Goal: Information Seeking & Learning: Learn about a topic

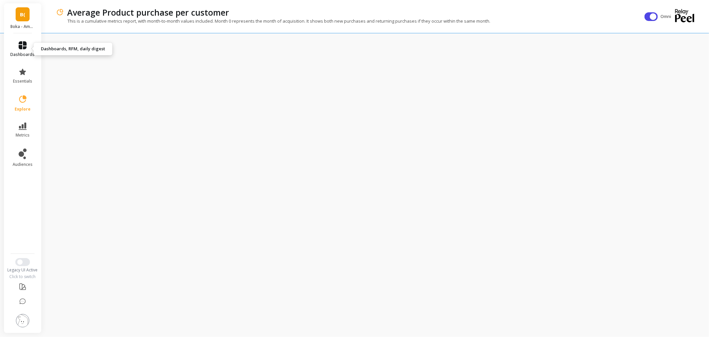
click at [24, 45] on icon at bounding box center [23, 45] width 8 height 8
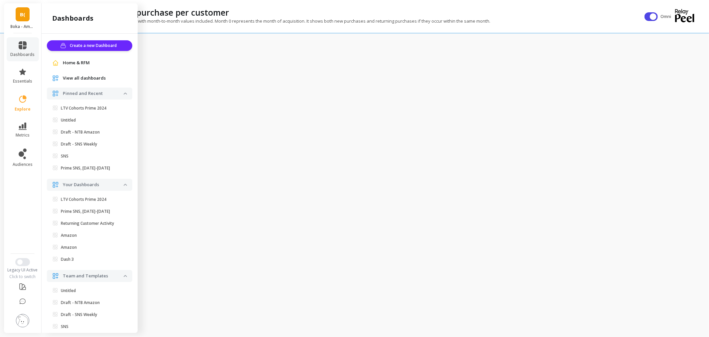
click at [73, 64] on span "Home & RFM" at bounding box center [76, 63] width 27 height 7
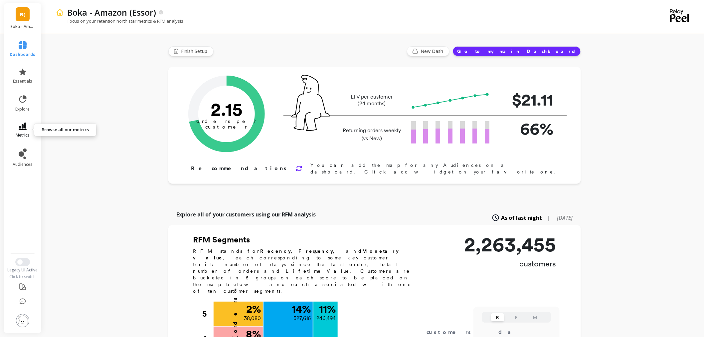
click at [22, 133] on span "metrics" at bounding box center [23, 134] width 14 height 5
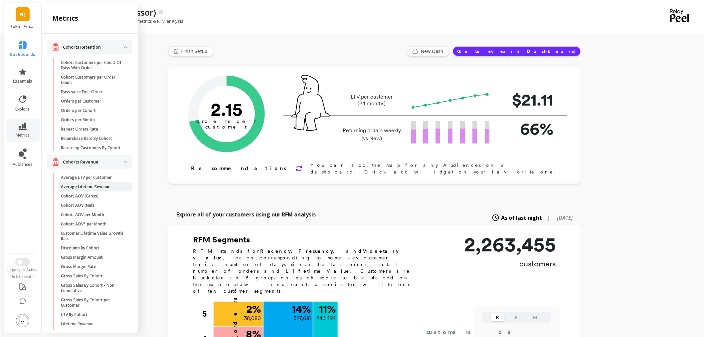
click at [104, 189] on p "Average Lifetime Revenue" at bounding box center [86, 186] width 50 height 5
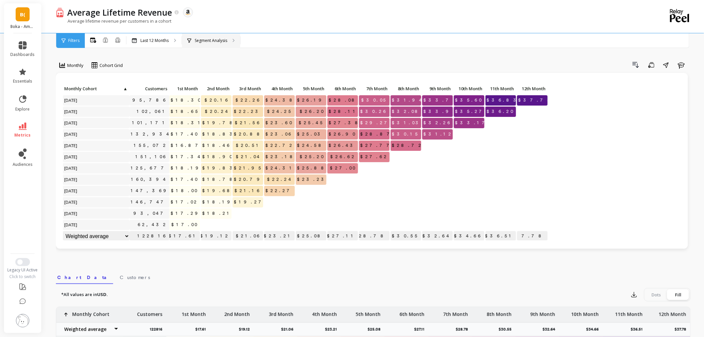
click at [209, 39] on p "Segment Analysis" at bounding box center [211, 40] width 33 height 5
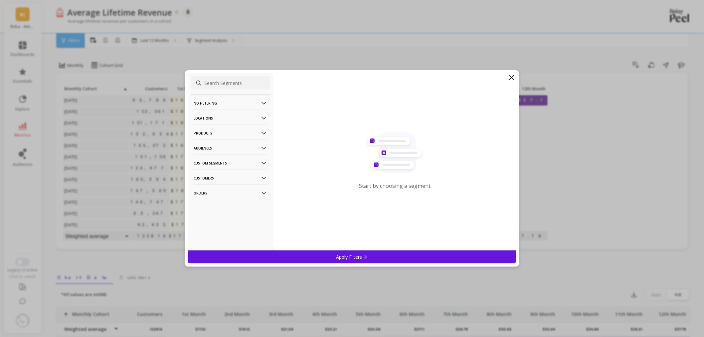
click at [222, 131] on p "Products" at bounding box center [231, 132] width 74 height 17
click at [212, 118] on p "Locations" at bounding box center [231, 117] width 74 height 17
click at [212, 167] on p "Sales Channel" at bounding box center [209, 166] width 29 height 6
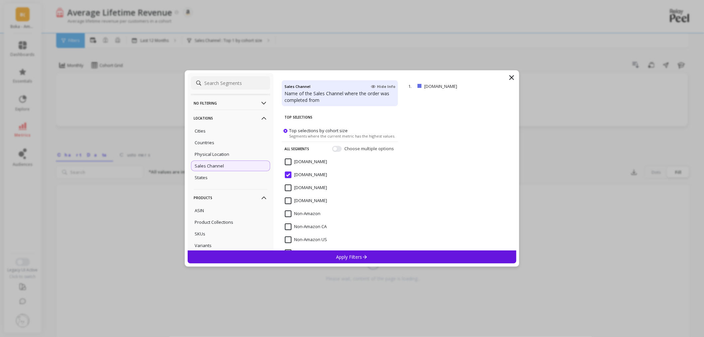
click at [345, 258] on p "Apply Filters" at bounding box center [352, 256] width 32 height 6
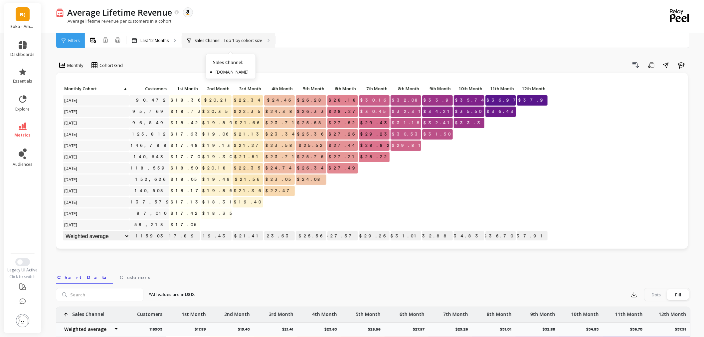
click at [208, 41] on p "Sales Channel : Top 1 by cohort size" at bounding box center [229, 40] width 68 height 5
click at [159, 38] on p "Last 12 Months" at bounding box center [154, 40] width 28 height 5
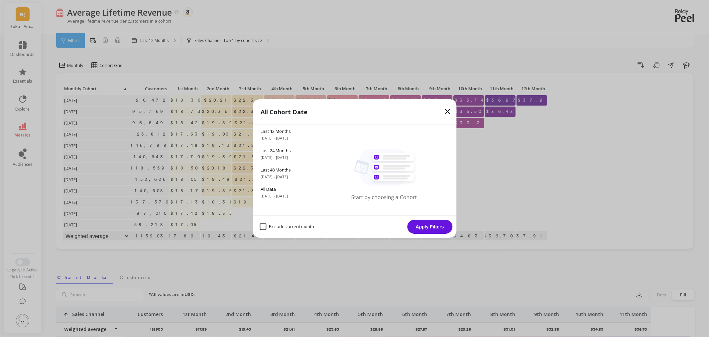
click at [243, 51] on div "All Cohort Date Last 12 Months 9/24/2024 - 9/24/2025 Last 24 Months 9/24/2023 -…" at bounding box center [354, 168] width 709 height 337
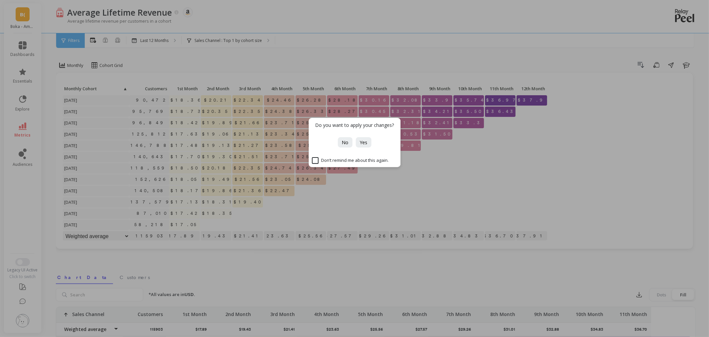
click at [225, 41] on div "Do you want to apply your changes? No Yes Don’t remind me about this again." at bounding box center [354, 168] width 709 height 337
drag, startPoint x: 344, startPoint y: 141, endPoint x: 209, endPoint y: 44, distance: 166.5
click at [344, 141] on span "No" at bounding box center [345, 142] width 7 height 6
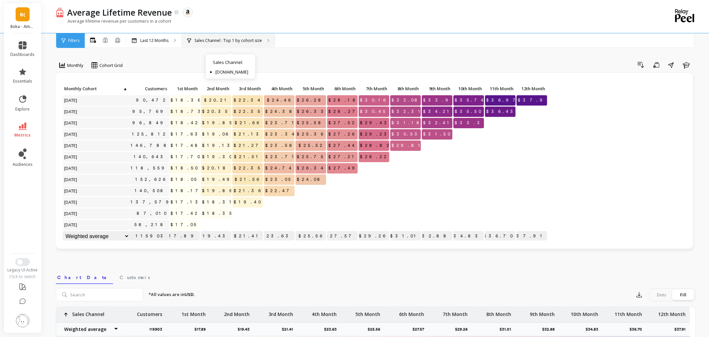
click at [209, 44] on div "Sales Channel : Top 1 by cohort size Sales Channel : Amazon.com" at bounding box center [228, 40] width 93 height 15
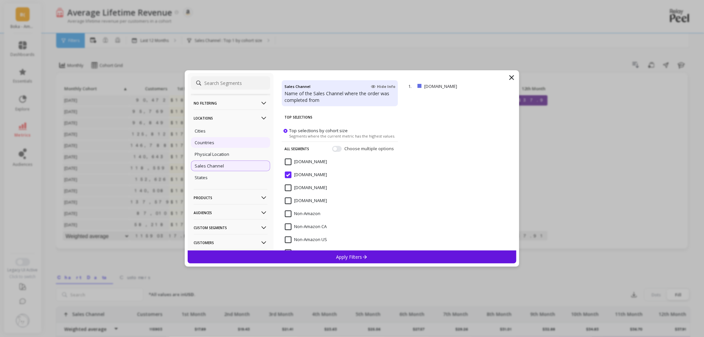
click at [215, 139] on div "Countries" at bounding box center [230, 142] width 79 height 11
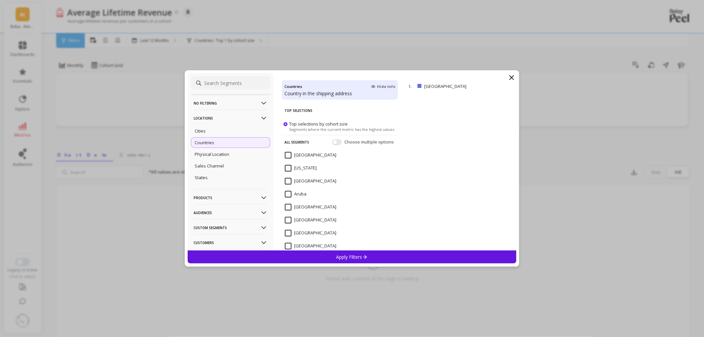
click at [334, 258] on div "Apply Filters" at bounding box center [352, 256] width 329 height 13
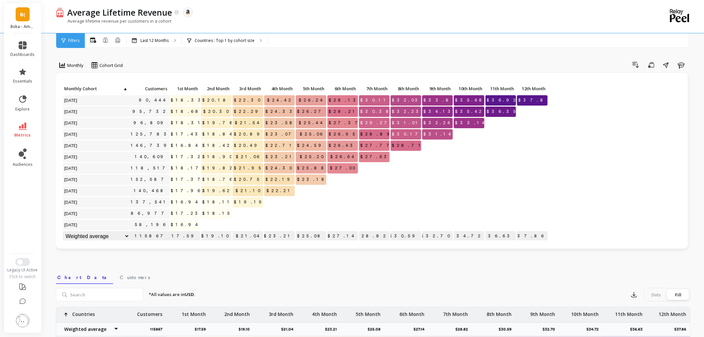
click at [21, 319] on img at bounding box center [22, 320] width 13 height 13
click at [305, 15] on div "Average Lifetime Revenue The data you are viewing comes from: Amazon Seller Cen…" at bounding box center [350, 12] width 572 height 11
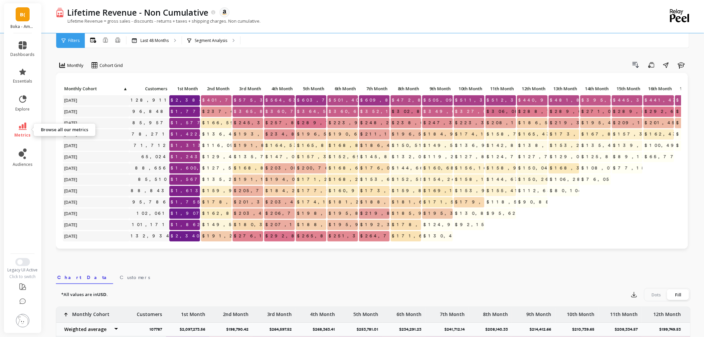
click at [27, 124] on link "metrics" at bounding box center [23, 129] width 24 height 15
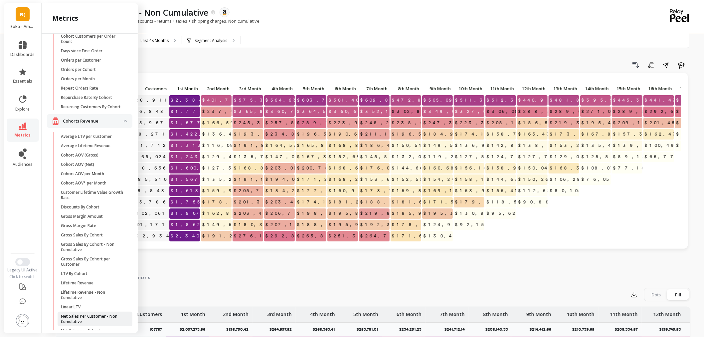
scroll to position [148, 0]
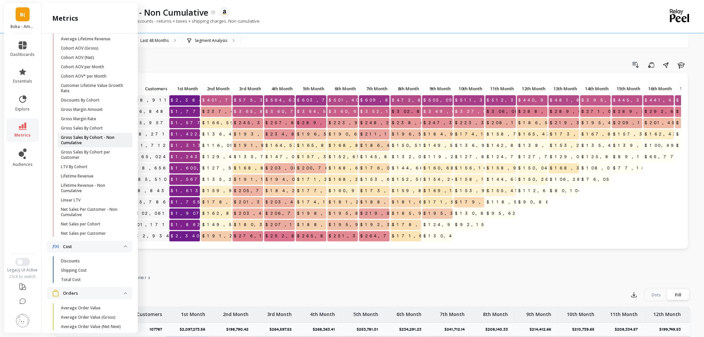
click at [98, 145] on p "Gross Sales By Cohort - Non Cumulative" at bounding box center [93, 140] width 64 height 11
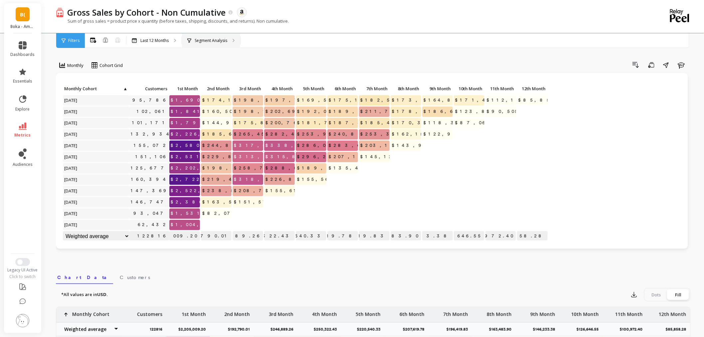
click at [213, 39] on p "Segment Analysis" at bounding box center [211, 40] width 33 height 5
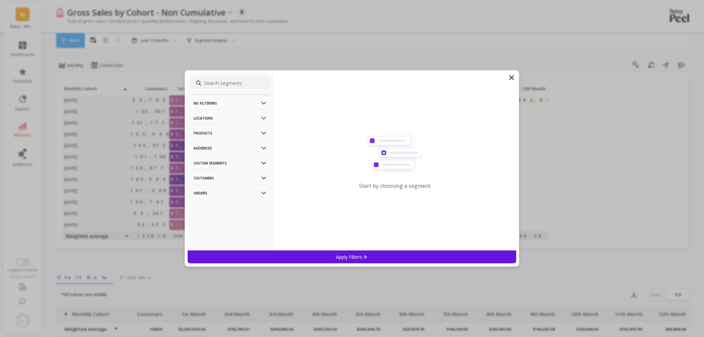
click at [225, 131] on p "Products" at bounding box center [231, 132] width 74 height 17
click at [225, 111] on p "Locations" at bounding box center [231, 117] width 74 height 17
click at [231, 161] on div "Sales Channel" at bounding box center [230, 165] width 79 height 11
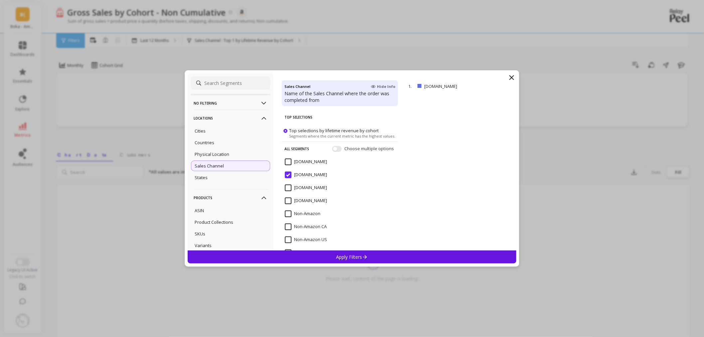
click at [357, 256] on p "Apply Filters" at bounding box center [352, 256] width 32 height 6
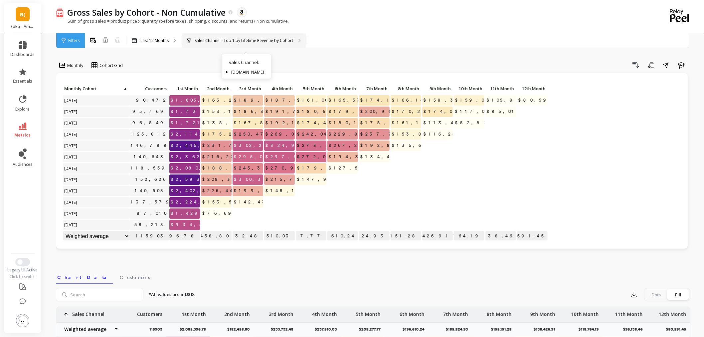
click at [243, 42] on p "Sales Channel : Top 1 by Lifetime Revenue by Cohort" at bounding box center [244, 40] width 98 height 5
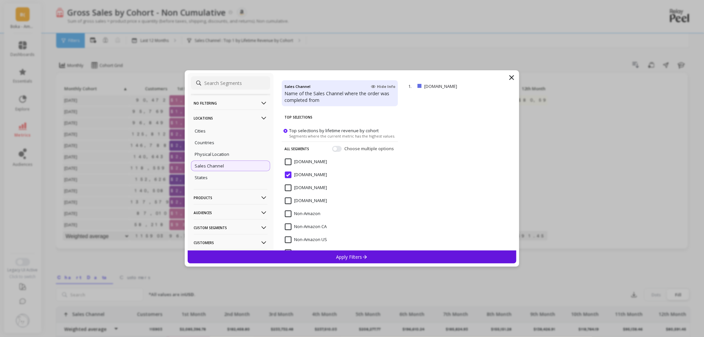
click at [291, 175] on input "[DOMAIN_NAME]" at bounding box center [306, 174] width 42 height 7
click at [349, 255] on p "Apply Filters" at bounding box center [352, 256] width 32 height 6
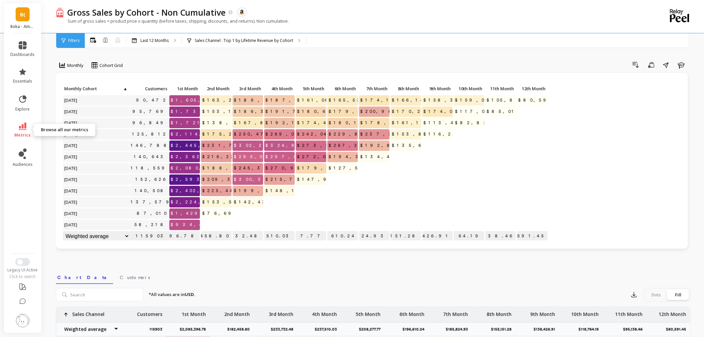
click at [18, 127] on link "metrics" at bounding box center [23, 129] width 24 height 15
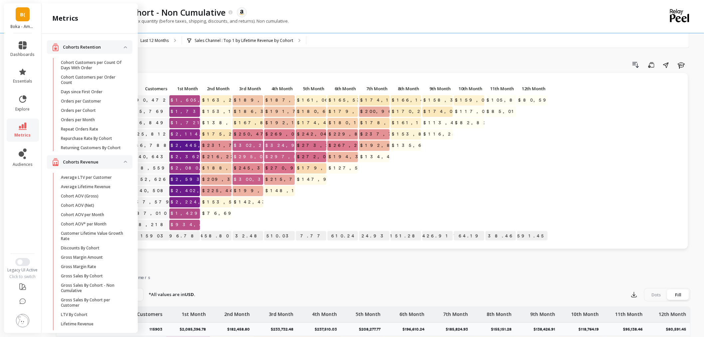
scroll to position [148, 0]
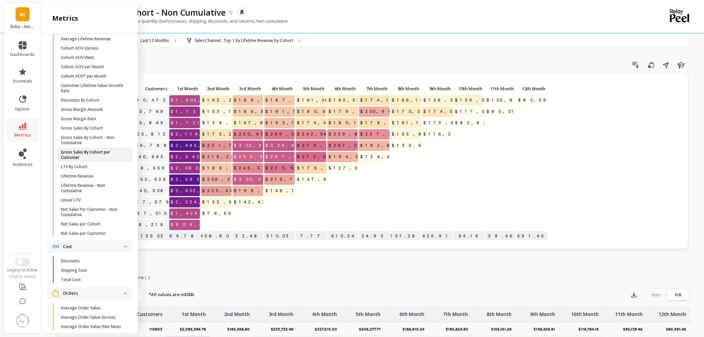
click at [105, 160] on p "Gross Sales By Cohort per Customer" at bounding box center [93, 154] width 64 height 11
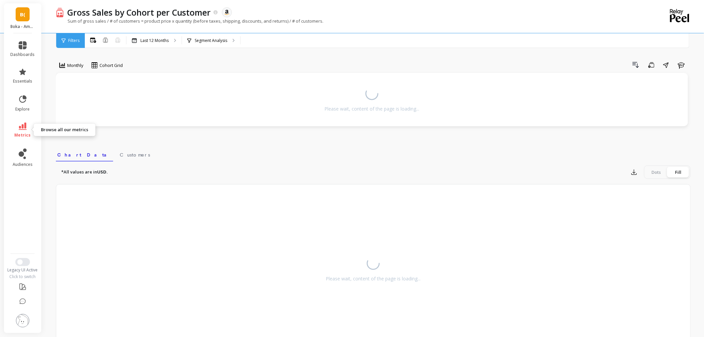
click at [20, 131] on link "metrics" at bounding box center [23, 129] width 24 height 15
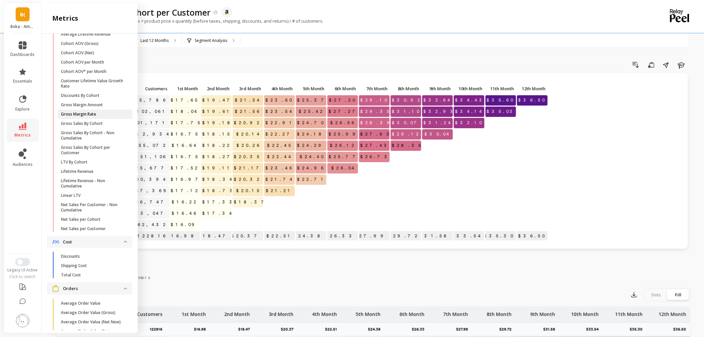
scroll to position [185, 0]
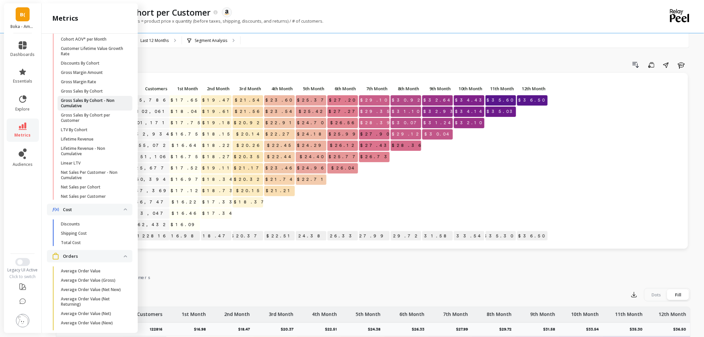
click at [94, 104] on p "Gross Sales By Cohort - Non Cumulative" at bounding box center [93, 103] width 64 height 11
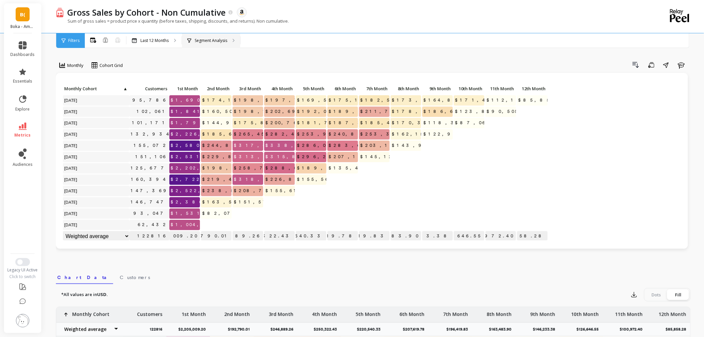
click at [203, 41] on p "Segment Analysis" at bounding box center [211, 40] width 33 height 5
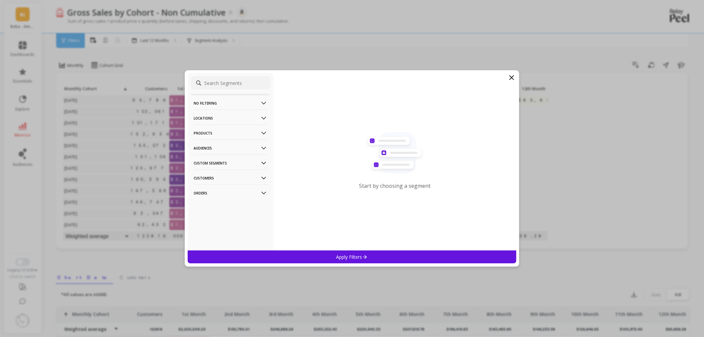
click at [222, 118] on p "Locations" at bounding box center [231, 117] width 74 height 17
click at [223, 156] on p "Physical Location" at bounding box center [212, 154] width 35 height 6
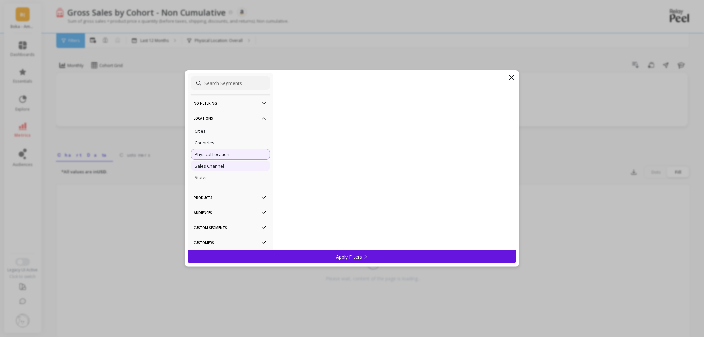
click at [223, 166] on p "Sales Channel" at bounding box center [209, 166] width 29 height 6
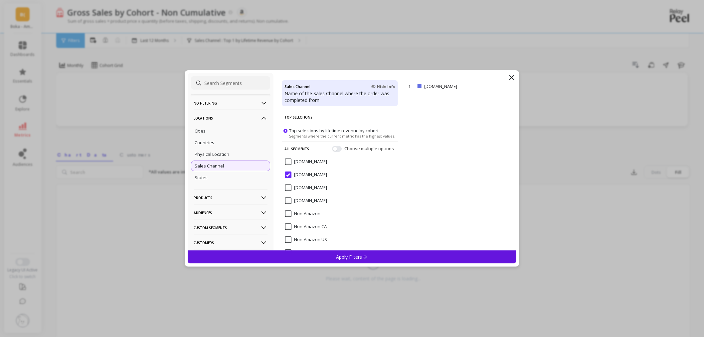
click at [371, 255] on div "Apply Filters" at bounding box center [352, 256] width 329 height 13
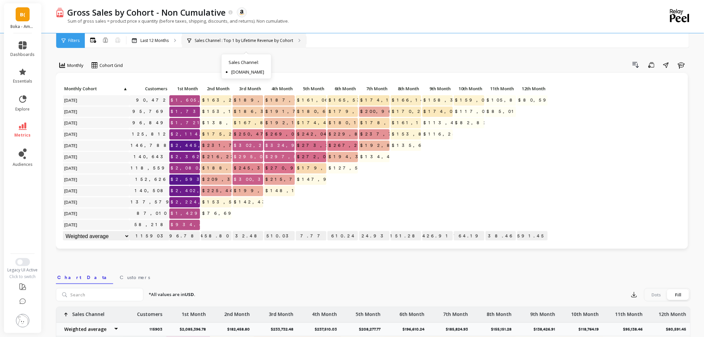
click at [251, 42] on p "Sales Channel : Top 1 by Lifetime Revenue by Cohort" at bounding box center [244, 40] width 98 height 5
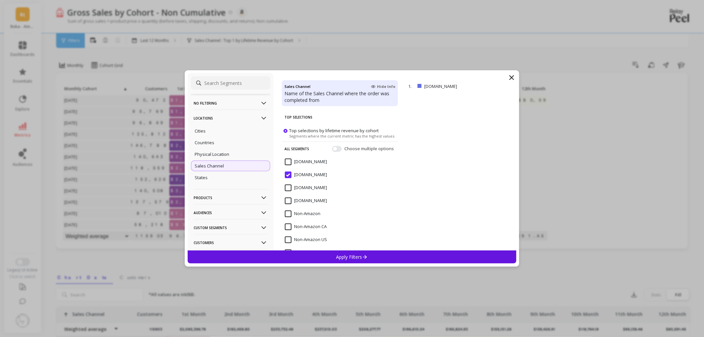
click at [511, 75] on icon at bounding box center [511, 77] width 8 height 8
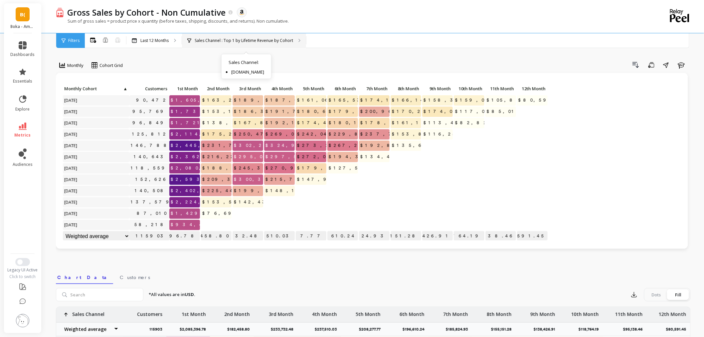
click at [262, 45] on div "Sales Channel : Top 1 by Lifetime Revenue by Cohort Sales Channel : [DOMAIN_NAM…" at bounding box center [244, 40] width 124 height 15
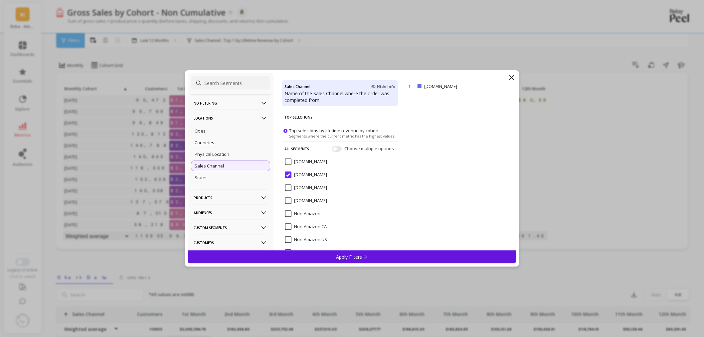
click at [512, 78] on icon at bounding box center [511, 77] width 4 height 4
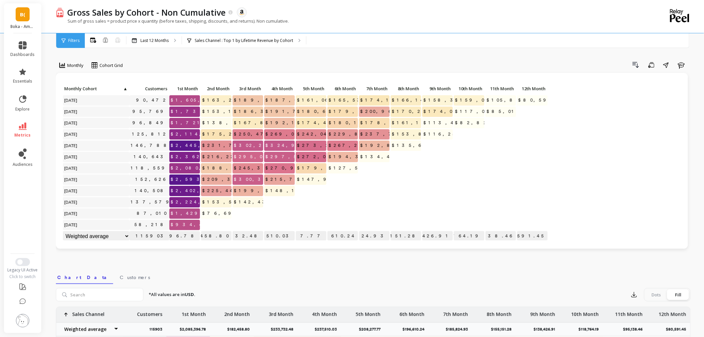
click at [20, 136] on span "metrics" at bounding box center [23, 134] width 16 height 5
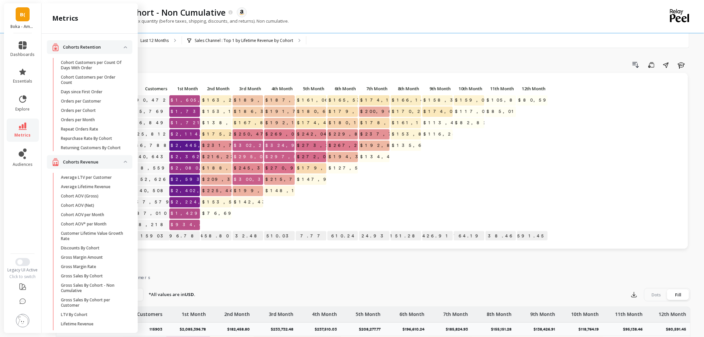
scroll to position [185, 0]
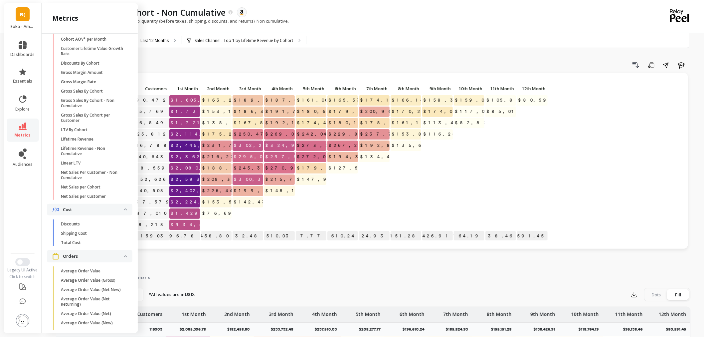
click at [21, 319] on img at bounding box center [22, 320] width 13 height 13
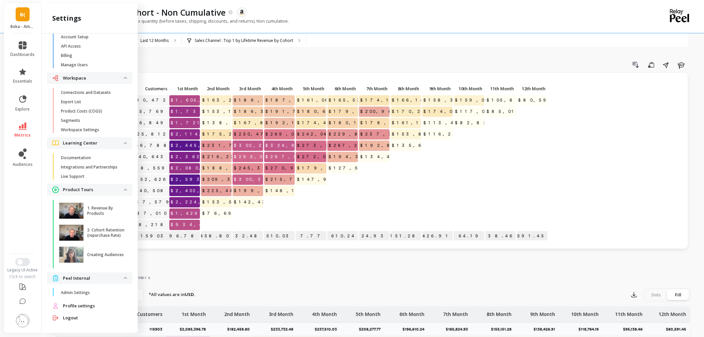
scroll to position [0, 0]
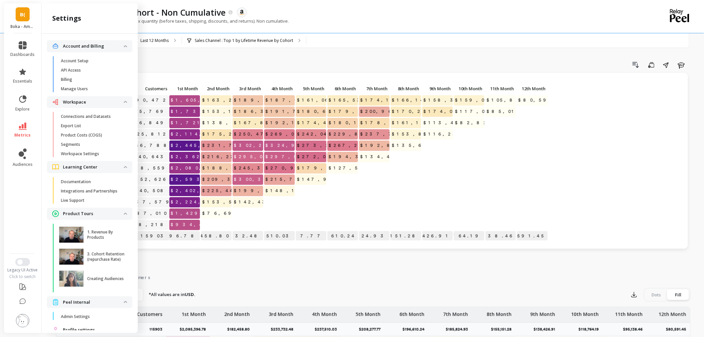
click at [211, 50] on div "Monthly Cohort Grid Drill Down Save Share Learn Click to create an audience 90,…" at bounding box center [373, 281] width 634 height 508
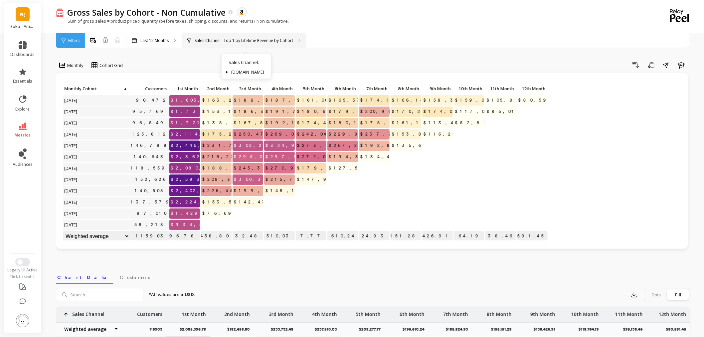
click at [240, 37] on div "Sales Channel : Top 1 by Lifetime Revenue by Cohort Sales Channel : [DOMAIN_NAM…" at bounding box center [244, 40] width 124 height 15
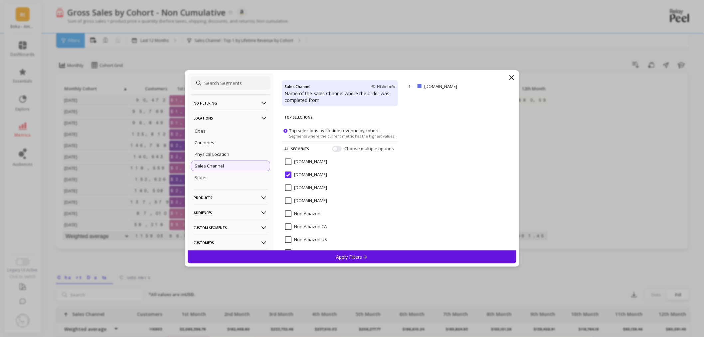
click at [217, 103] on p "No filtering" at bounding box center [231, 102] width 74 height 17
click at [509, 74] on icon at bounding box center [511, 77] width 8 height 8
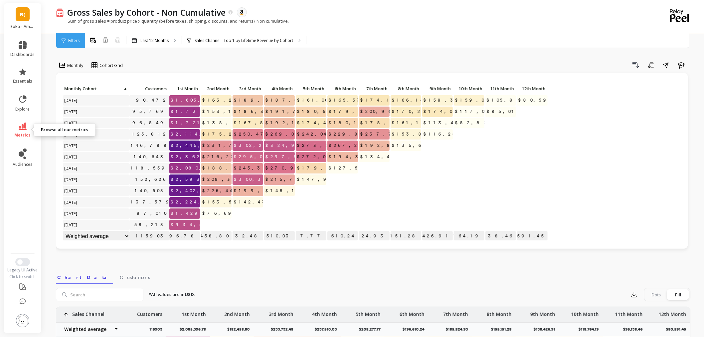
click at [16, 125] on link "metrics" at bounding box center [23, 129] width 24 height 15
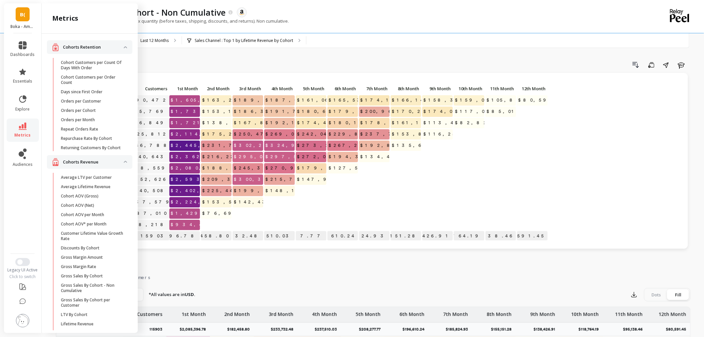
scroll to position [185, 0]
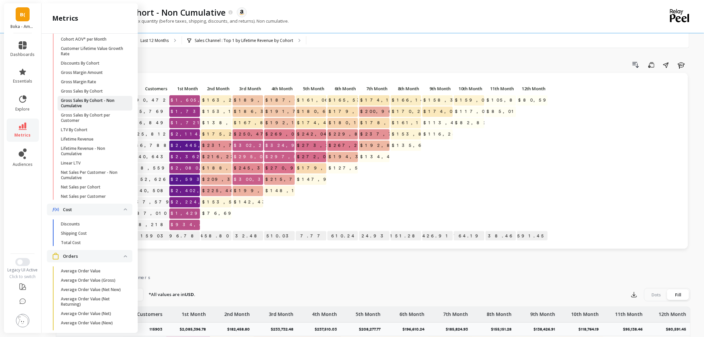
click at [92, 108] on p "Gross Sales By Cohort - Non Cumulative" at bounding box center [93, 103] width 64 height 11
